Goal: Information Seeking & Learning: Learn about a topic

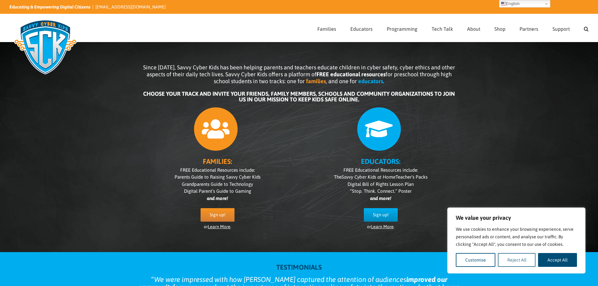
click at [511, 256] on button "Reject All" at bounding box center [517, 260] width 38 height 14
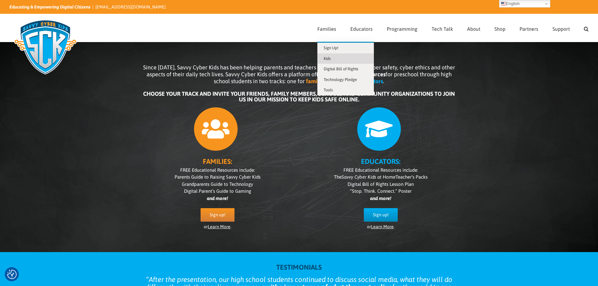
click at [331, 59] on span "Kids" at bounding box center [327, 58] width 7 height 5
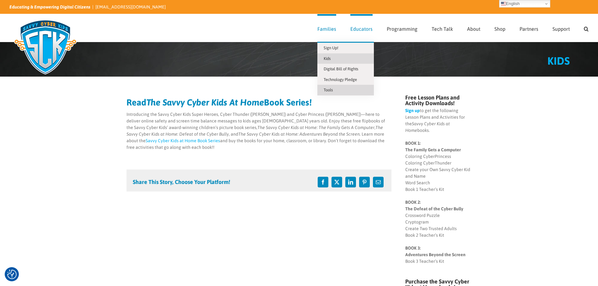
click at [338, 88] on link "Tools" at bounding box center [345, 90] width 57 height 11
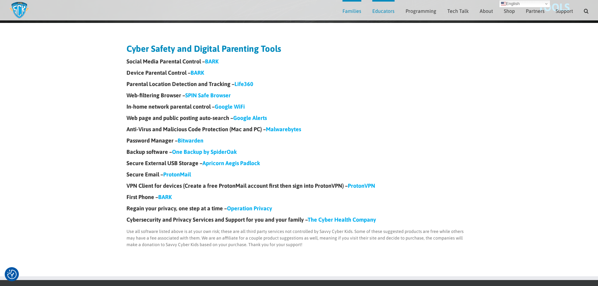
scroll to position [46, 0]
click at [167, 195] on link "BARK" at bounding box center [164, 196] width 13 height 7
click at [239, 106] on link "Google WiFi" at bounding box center [230, 106] width 30 height 7
